Goal: Task Accomplishment & Management: Manage account settings

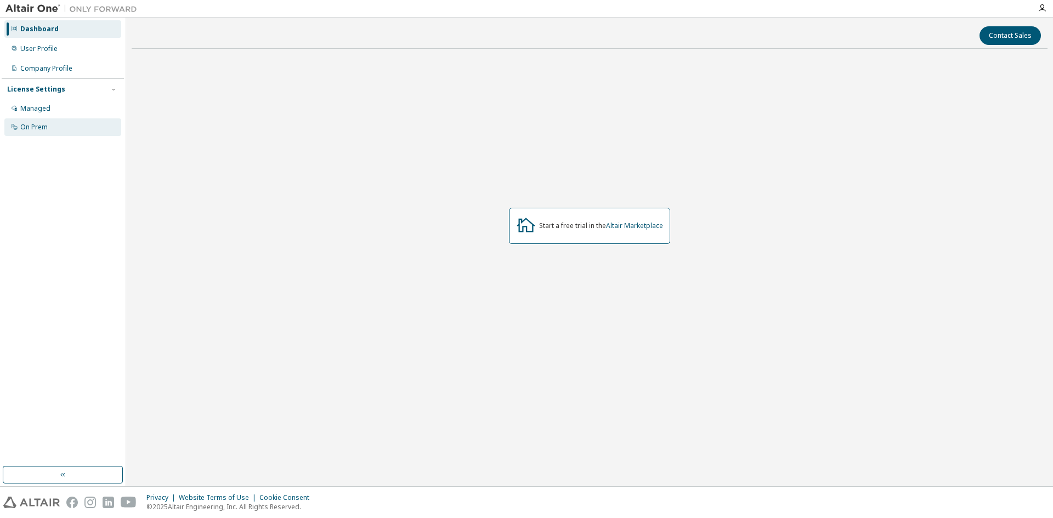
click at [35, 127] on div "On Prem" at bounding box center [33, 127] width 27 height 9
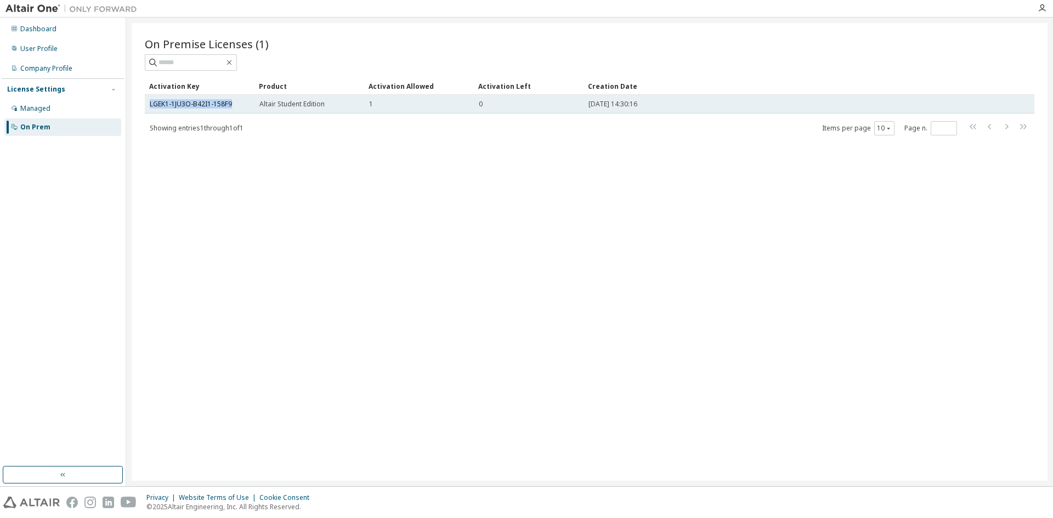
drag, startPoint x: 237, startPoint y: 104, endPoint x: 149, endPoint y: 104, distance: 88.3
click at [149, 104] on td "LGEK1-1JU3O-B42I1-158F9" at bounding box center [200, 104] width 110 height 19
copy link "LGEK1-1JU3O-B42I1-158F9"
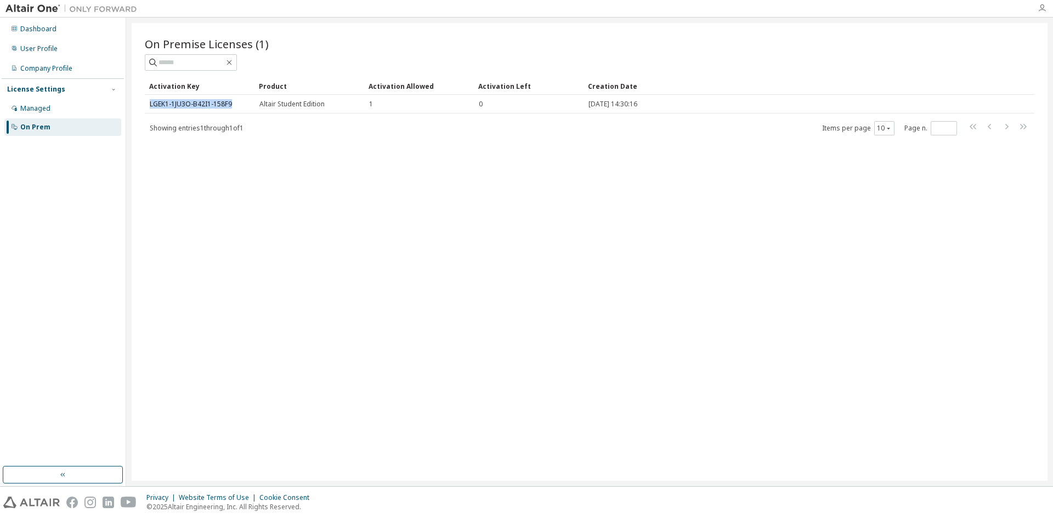
click at [1042, 9] on icon "button" at bounding box center [1041, 8] width 9 height 9
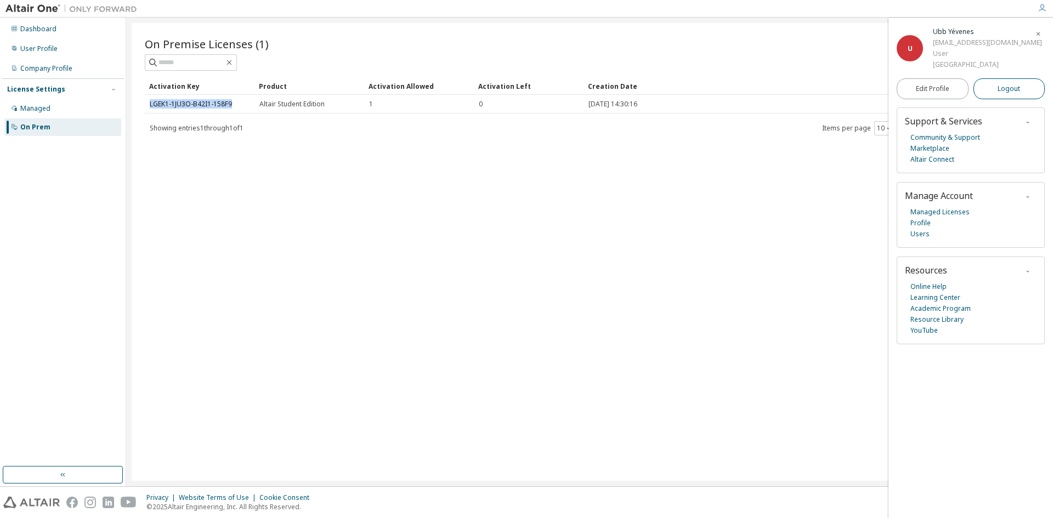
click at [997, 90] on button "Logout" at bounding box center [1009, 88] width 72 height 21
